Goal: Navigation & Orientation: Find specific page/section

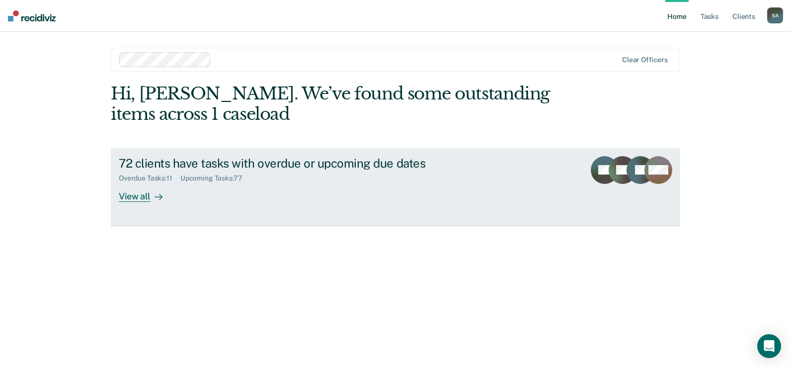
click at [131, 194] on div "View all" at bounding box center [147, 191] width 56 height 19
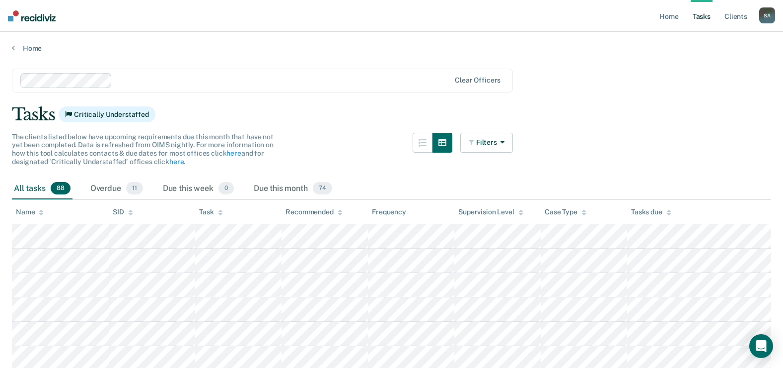
click at [41, 211] on icon at bounding box center [41, 210] width 5 height 2
